Goal: Task Accomplishment & Management: Use online tool/utility

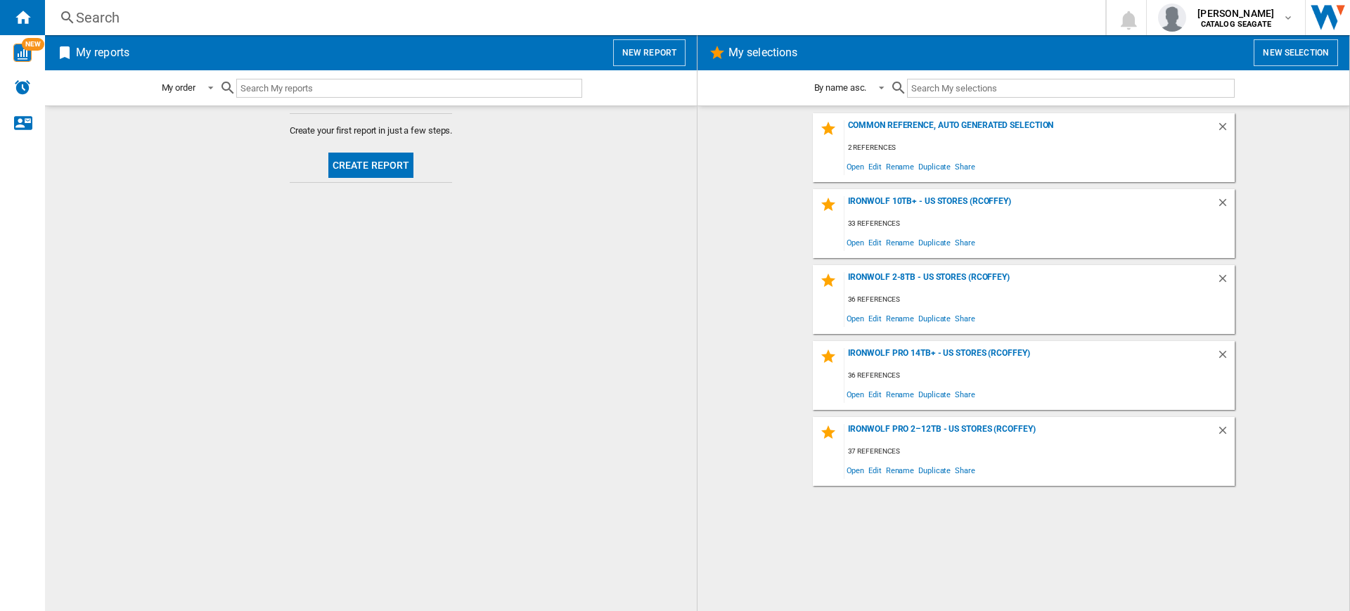
click at [649, 40] on button "New report" at bounding box center [649, 52] width 72 height 27
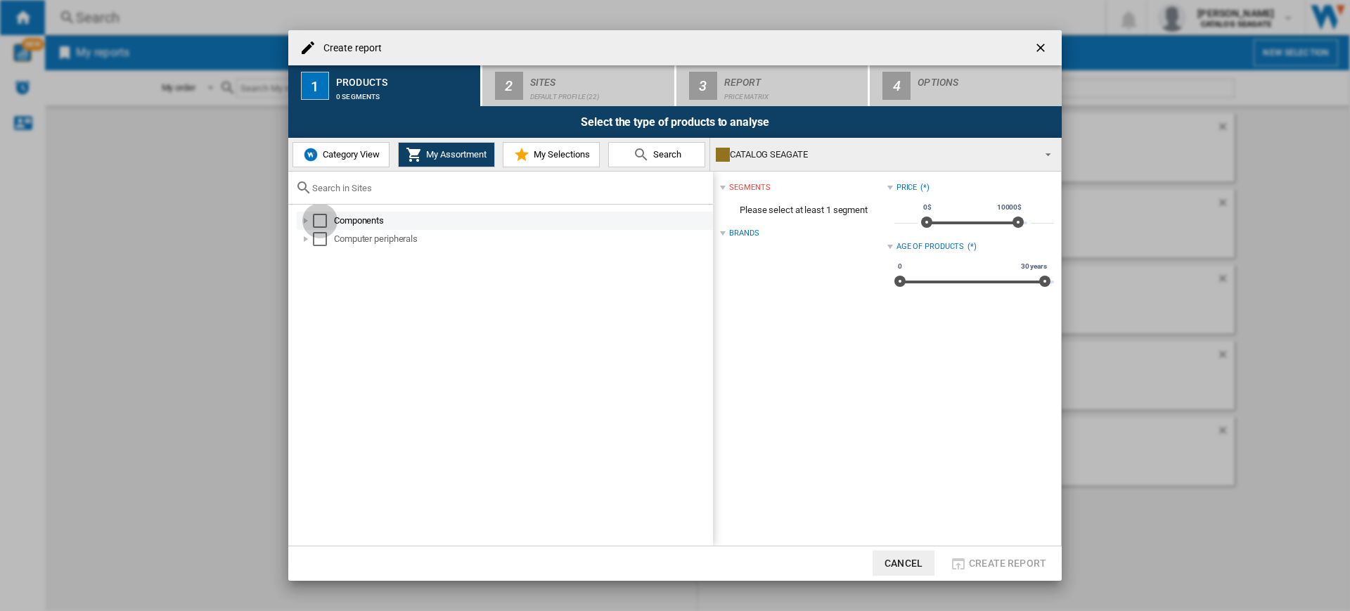
click at [317, 226] on div "Select" at bounding box center [320, 221] width 14 height 14
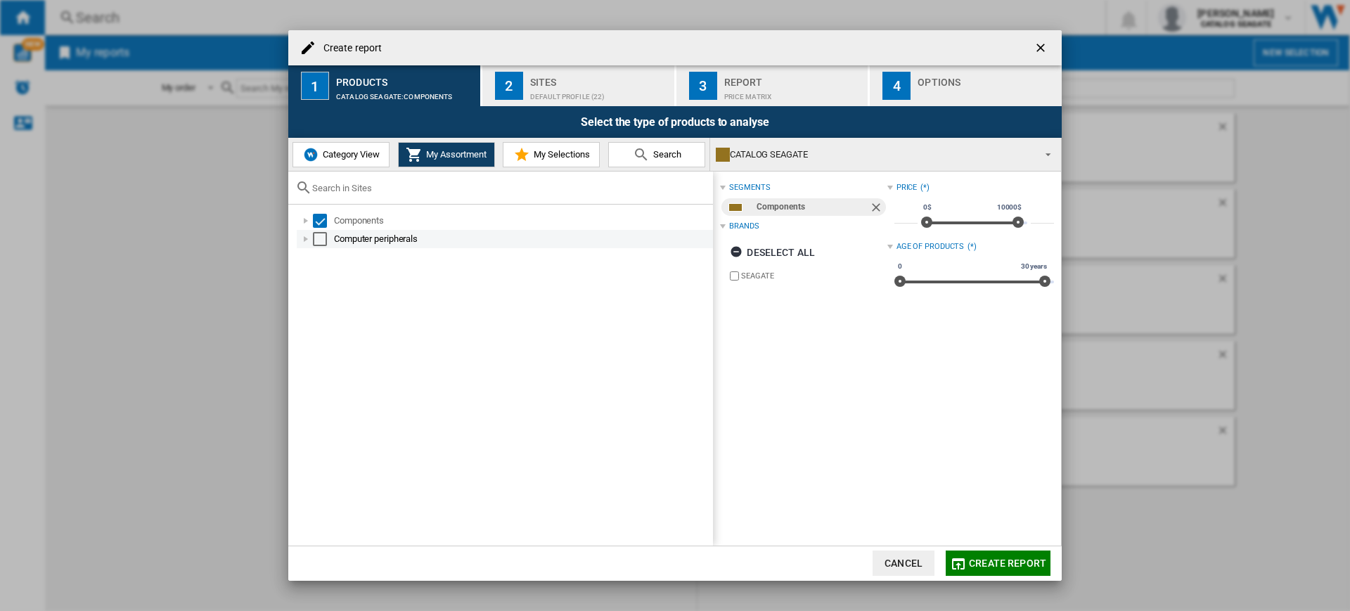
click at [318, 238] on div "Select" at bounding box center [320, 239] width 14 height 14
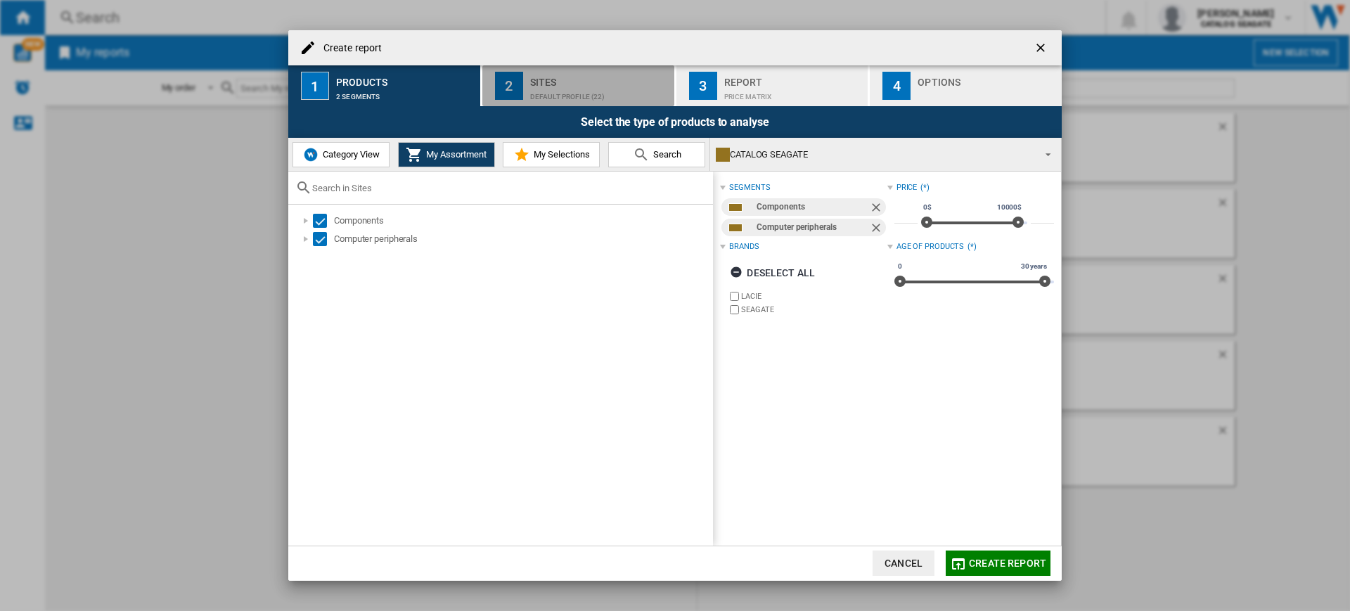
click at [605, 89] on div "Default profile (22)" at bounding box center [599, 93] width 138 height 15
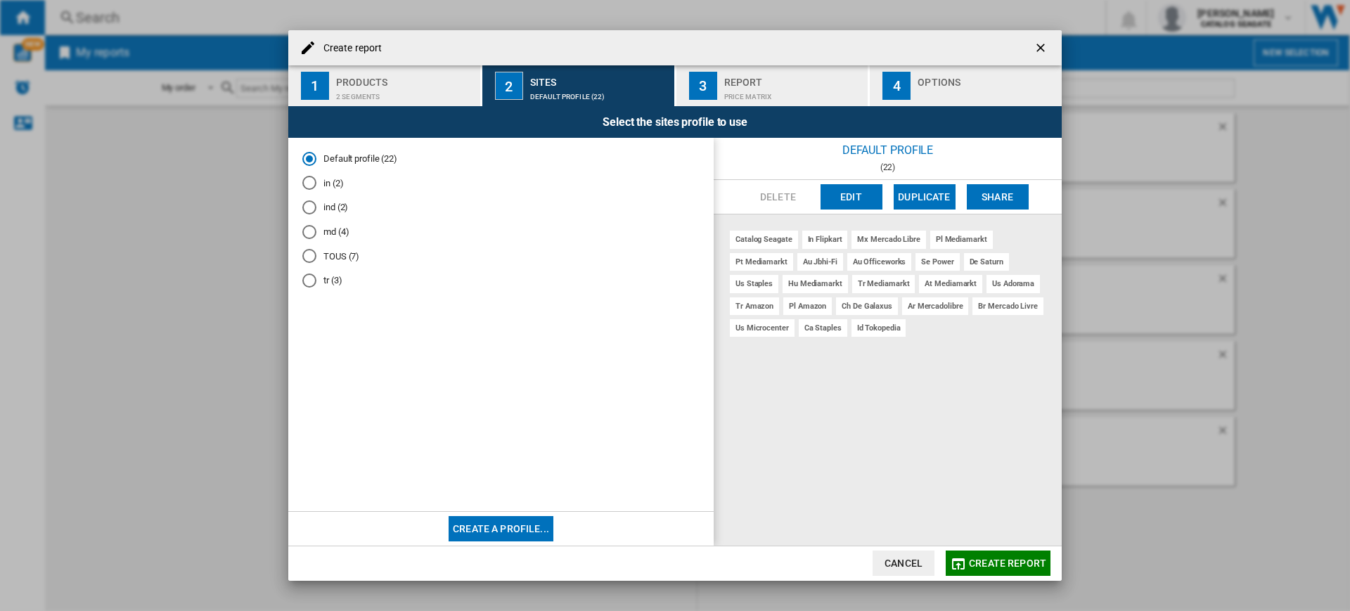
click at [325, 276] on md-radio-button "tr (3)" at bounding box center [500, 280] width 397 height 13
click at [1002, 569] on button "Create report" at bounding box center [997, 562] width 105 height 25
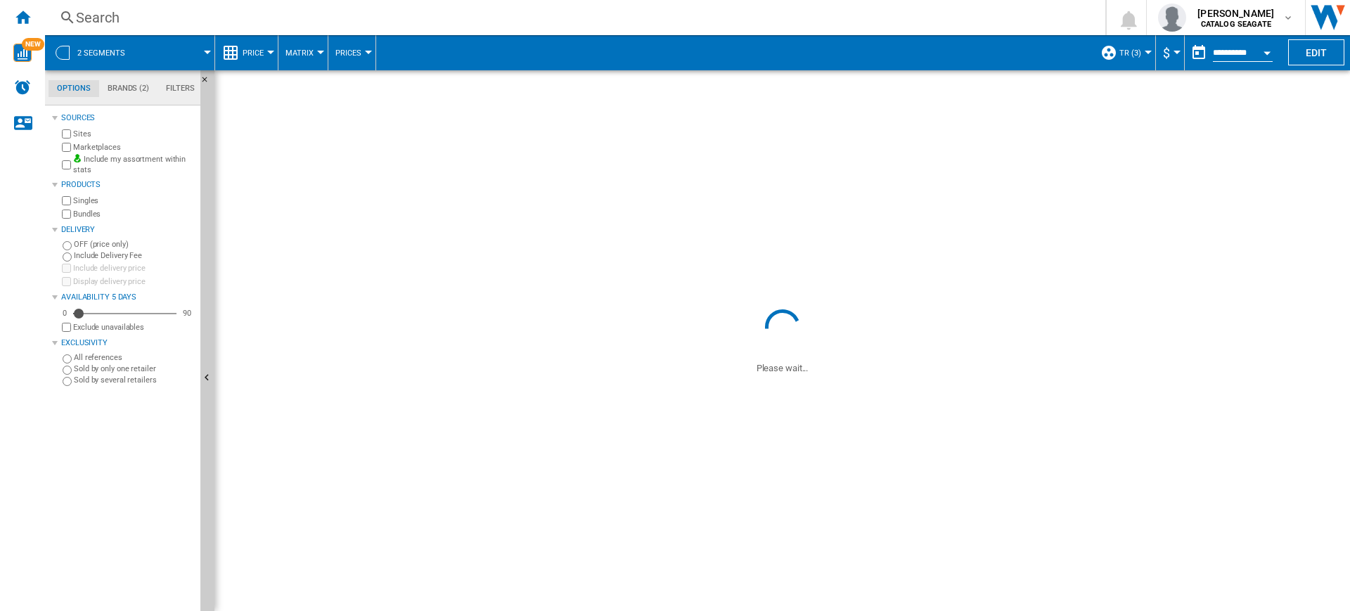
click at [245, 43] on button "Price" at bounding box center [257, 52] width 28 height 35
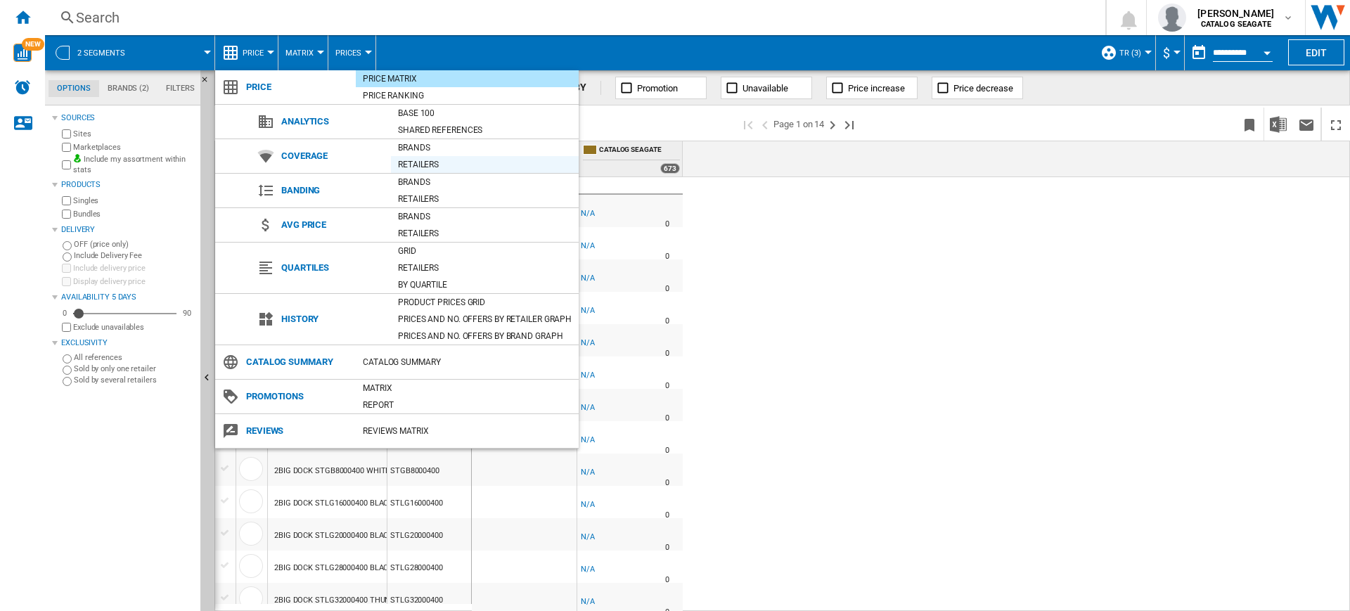
click at [432, 160] on div "Retailers" at bounding box center [485, 164] width 188 height 14
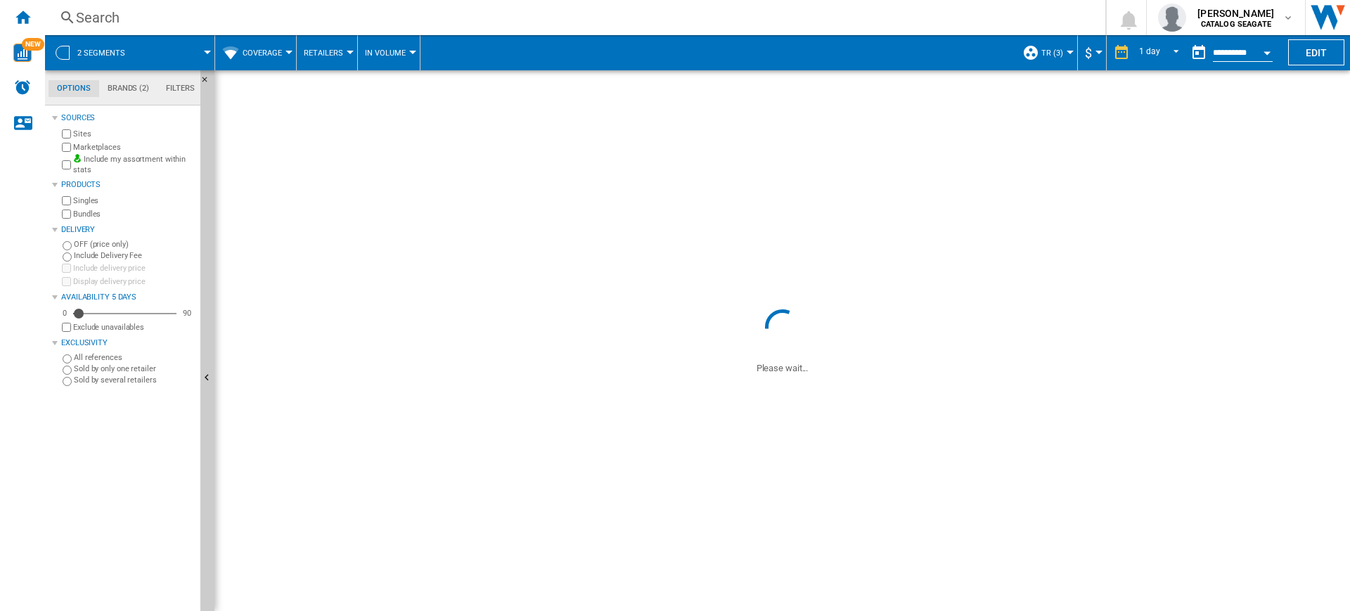
click at [1057, 49] on span "tr (3)" at bounding box center [1052, 53] width 22 height 9
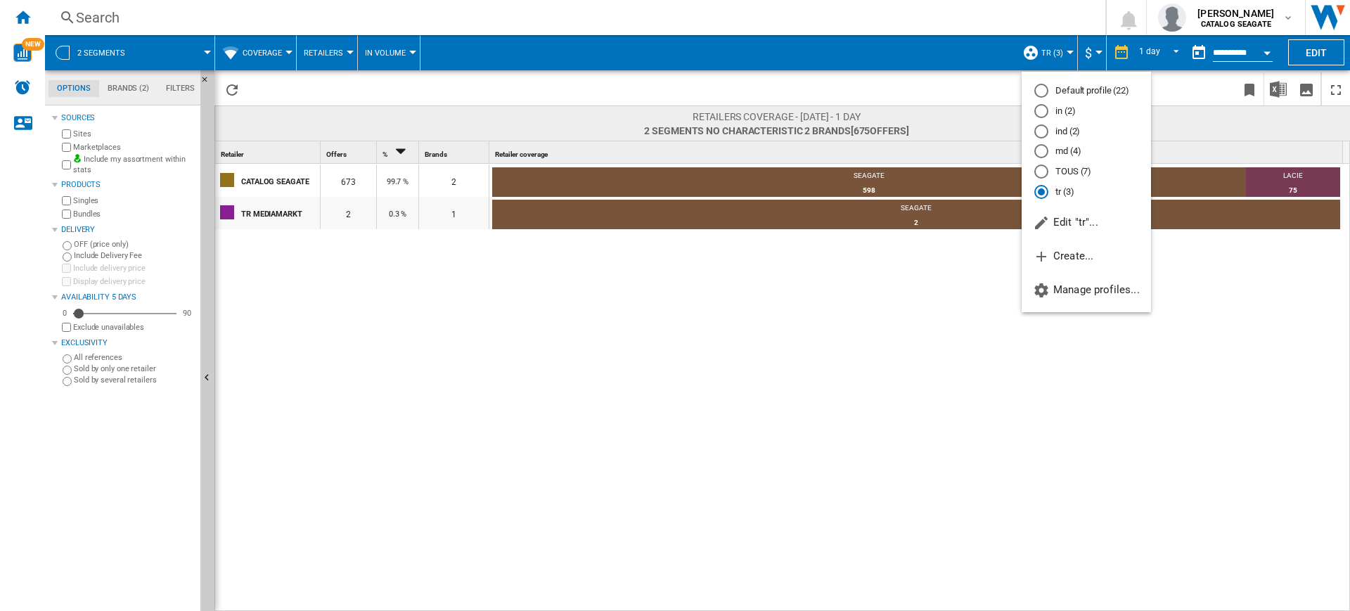
drag, startPoint x: 83, startPoint y: 309, endPoint x: 168, endPoint y: 319, distance: 85.6
click at [168, 319] on md-backdrop at bounding box center [675, 305] width 1350 height 611
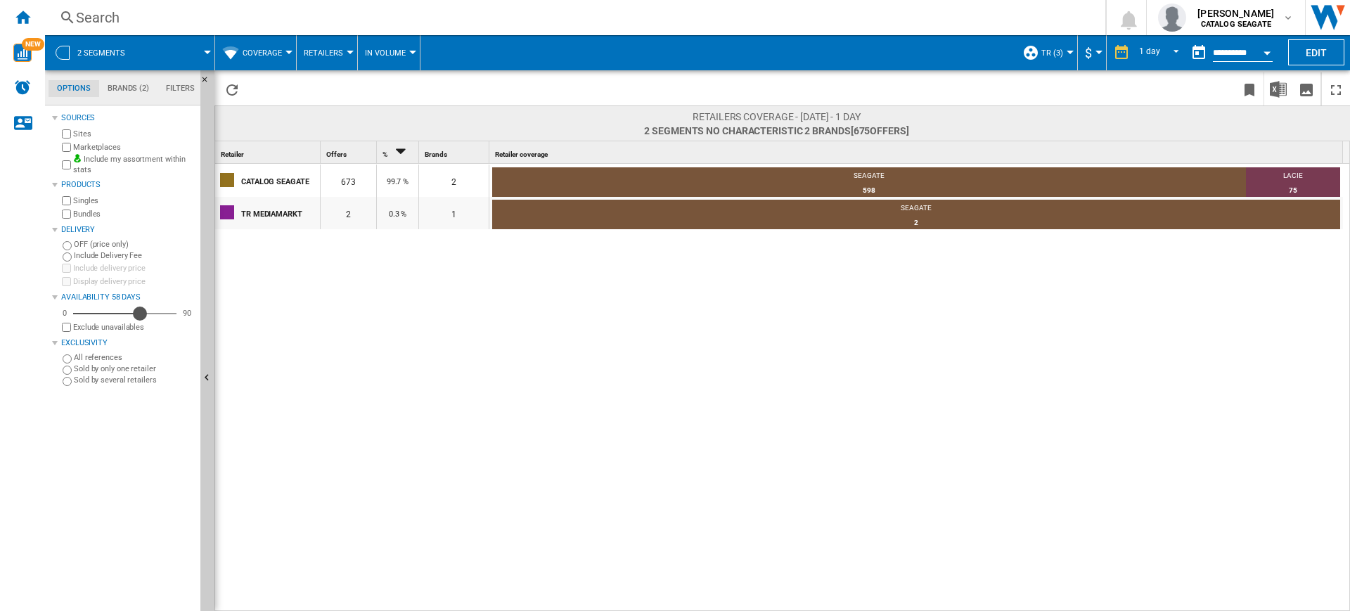
drag, startPoint x: 83, startPoint y: 310, endPoint x: 140, endPoint y: 313, distance: 57.0
click at [140, 313] on div "Availability" at bounding box center [140, 313] width 14 height 14
